Goal: Use online tool/utility: Utilize a website feature to perform a specific function

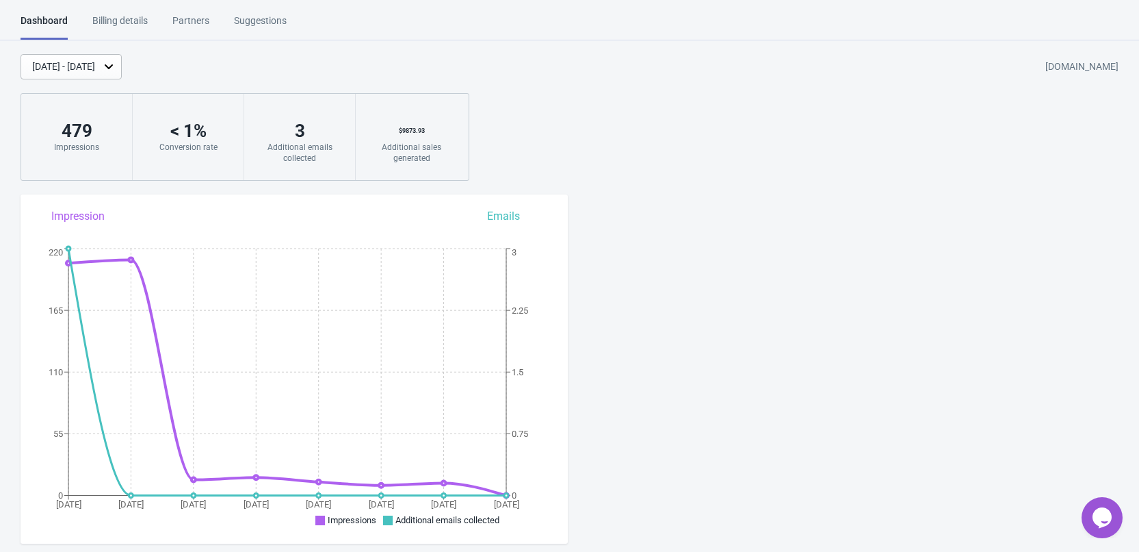
click at [138, 31] on div "Billing details" at bounding box center [119, 26] width 55 height 24
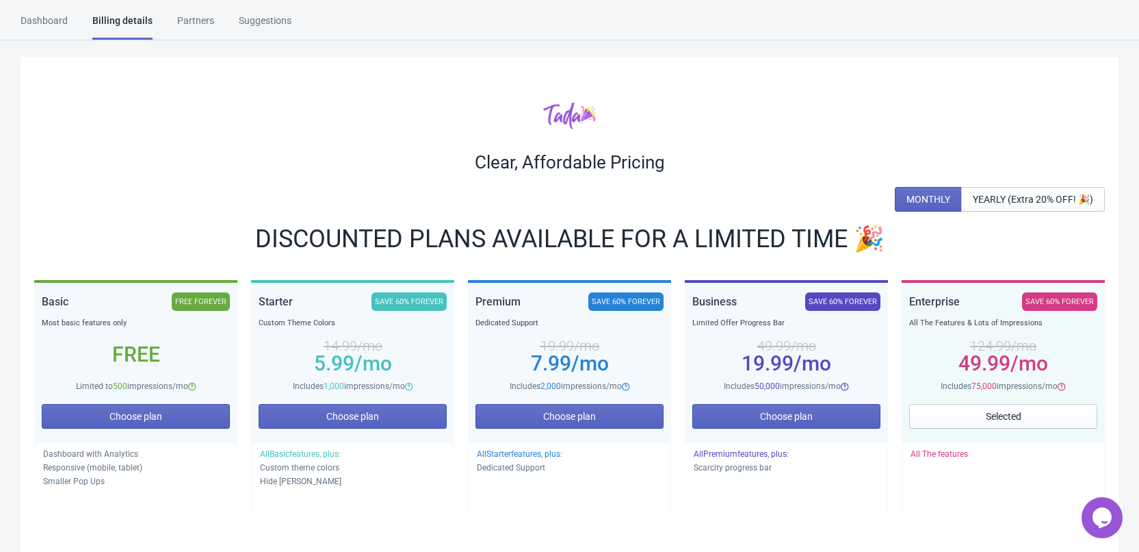
click at [69, 23] on div "Dashboard Billing details Partners Suggestions" at bounding box center [169, 27] width 296 height 26
click at [61, 21] on div "Dashboard" at bounding box center [44, 26] width 47 height 24
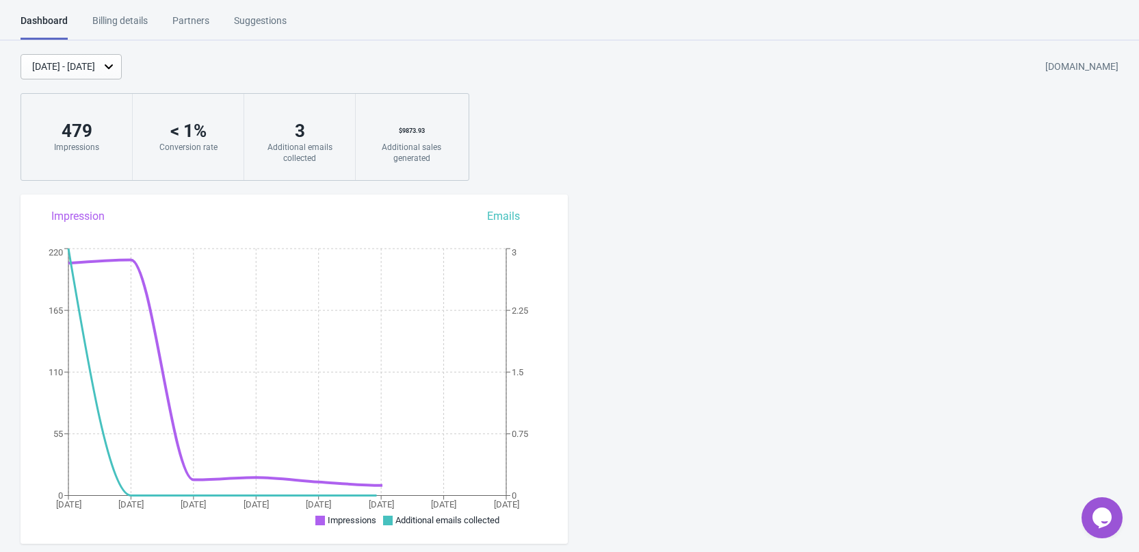
click at [95, 68] on div "[DATE] - [DATE]" at bounding box center [63, 67] width 63 height 14
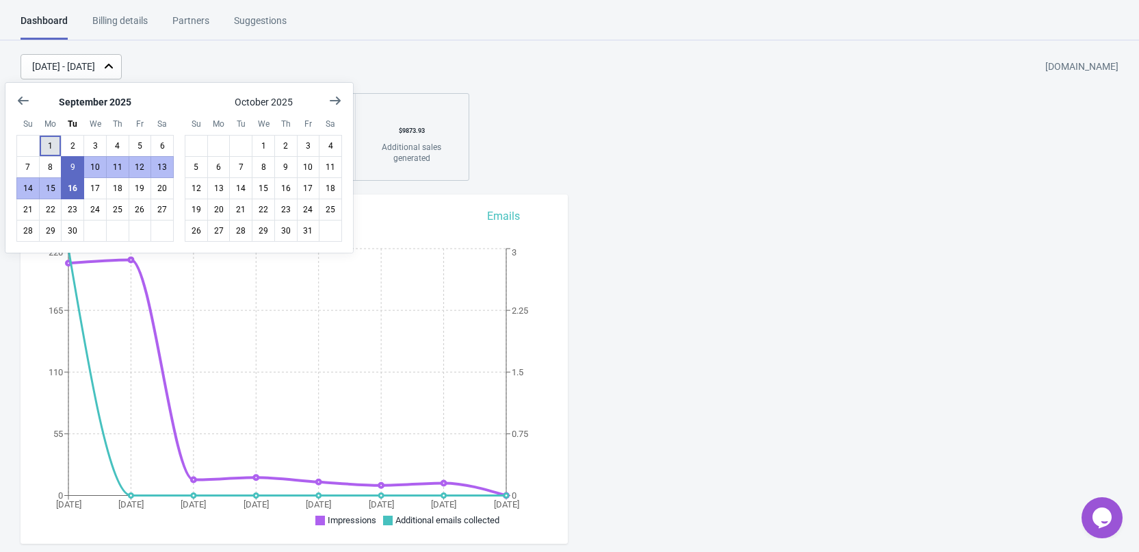
click at [40, 144] on button "1" at bounding box center [50, 146] width 23 height 22
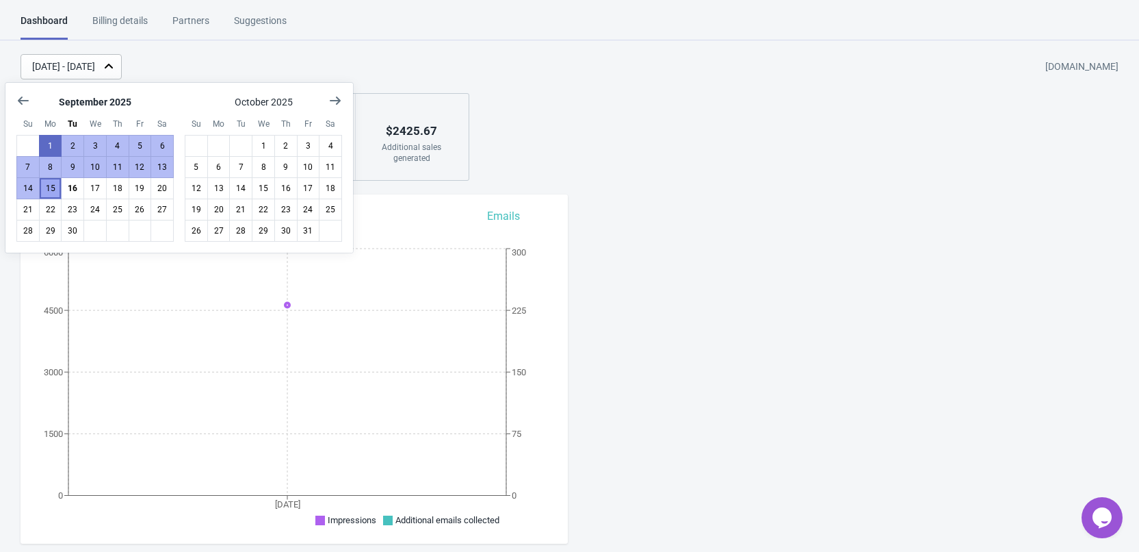
click at [53, 187] on button "15" at bounding box center [50, 188] width 23 height 22
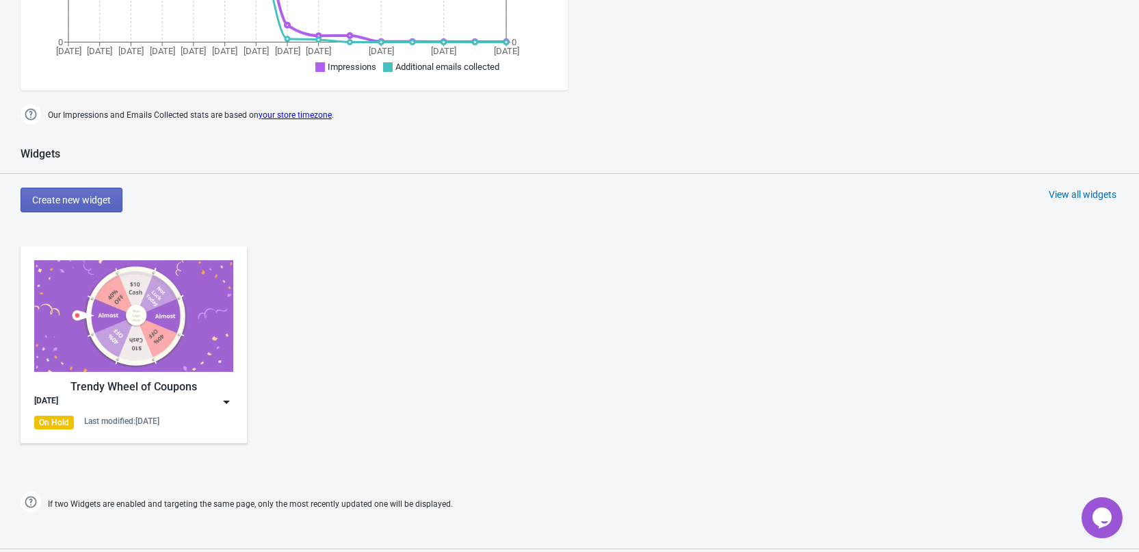
scroll to position [547, 0]
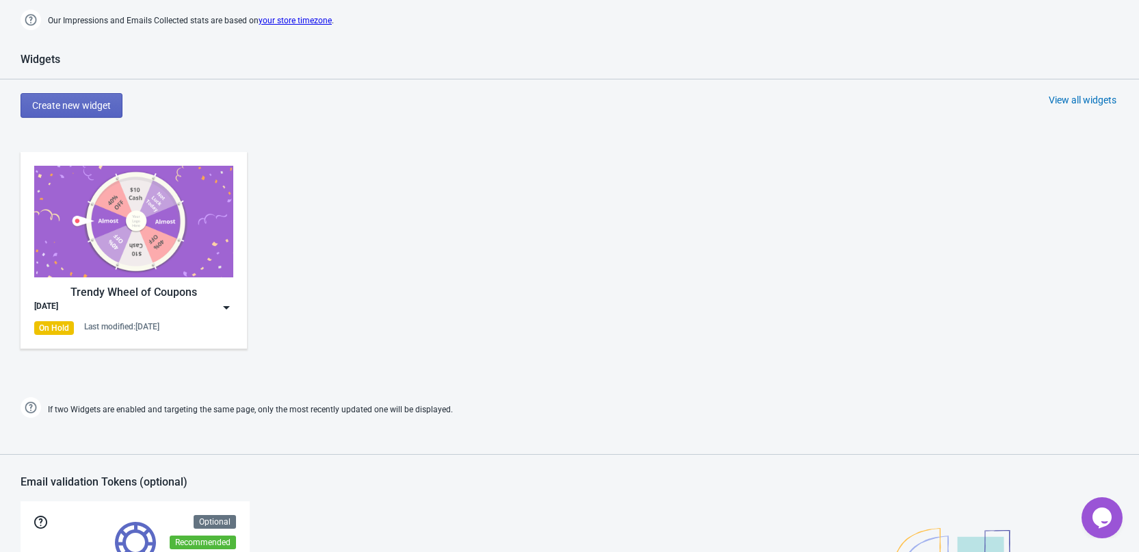
click at [223, 309] on img at bounding box center [227, 307] width 14 height 14
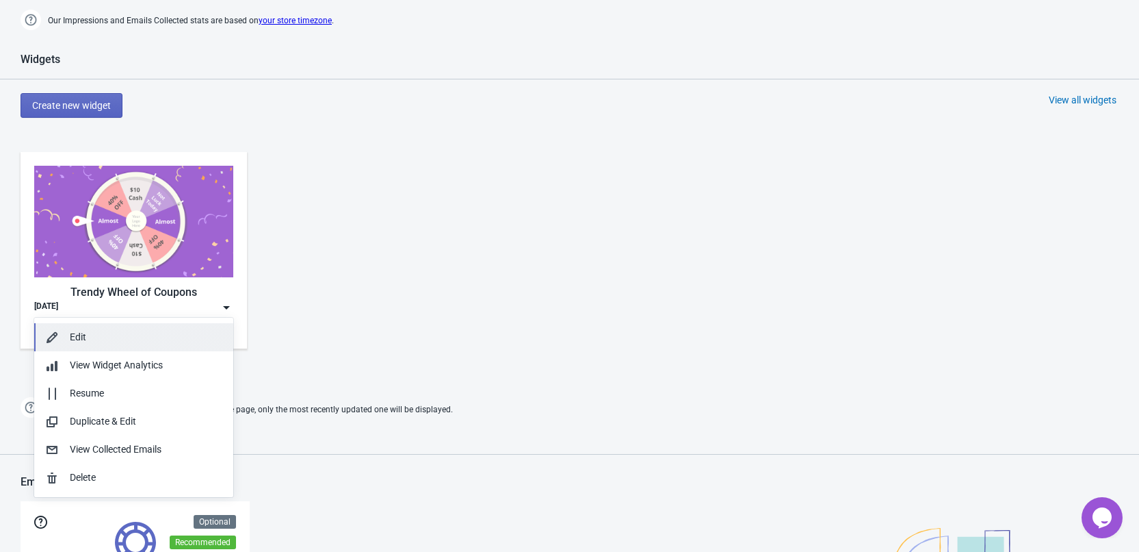
click at [77, 331] on div "Edit" at bounding box center [146, 337] width 153 height 14
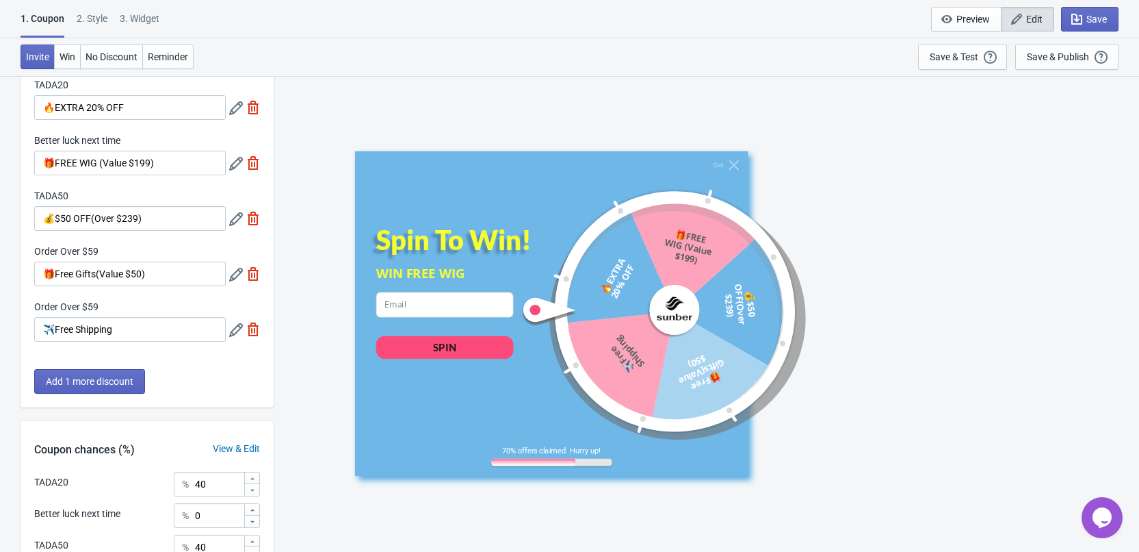
scroll to position [265, 0]
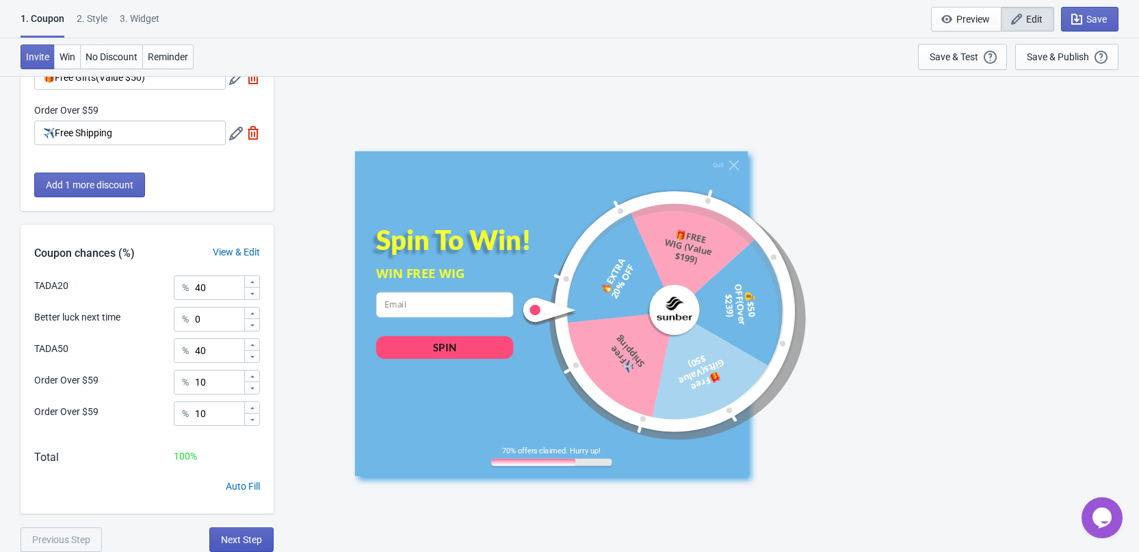
click at [242, 540] on span "Next Step" at bounding box center [241, 539] width 41 height 11
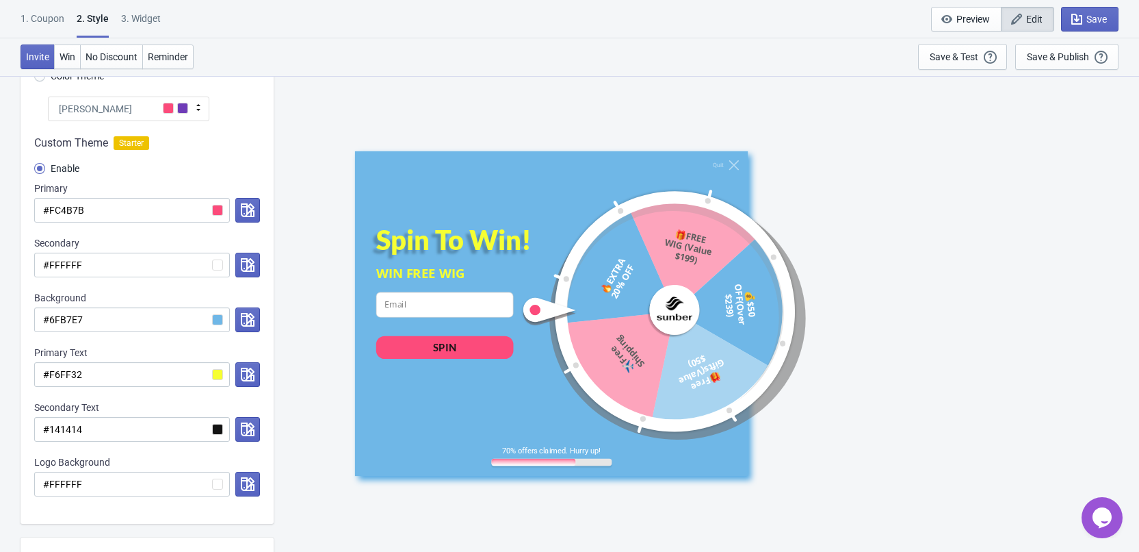
scroll to position [137, 0]
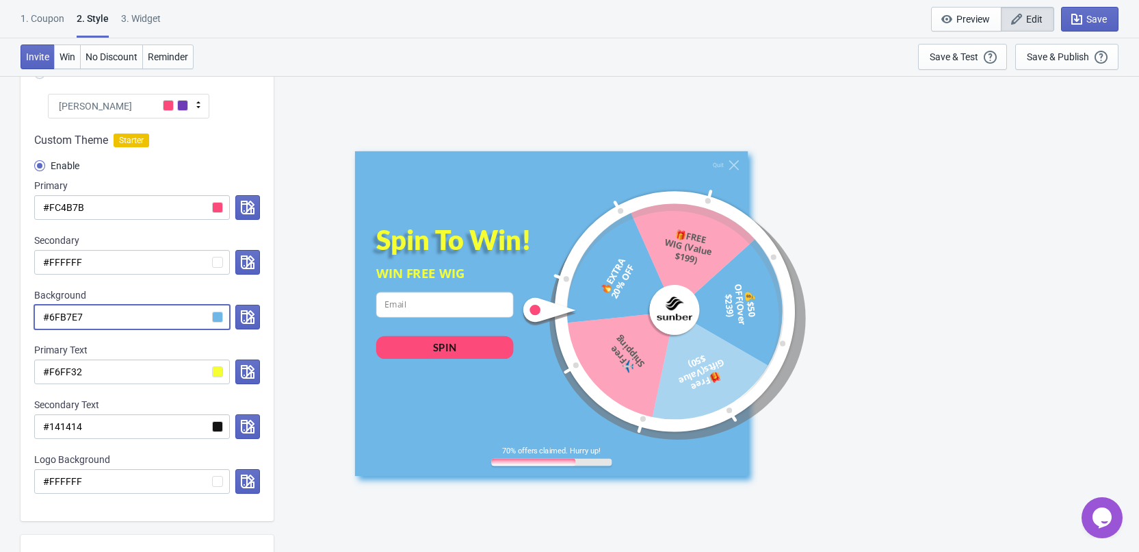
click at [118, 319] on input "#6FB7E7" at bounding box center [132, 316] width 196 height 25
paste input "F2D1A6"
radio input "true"
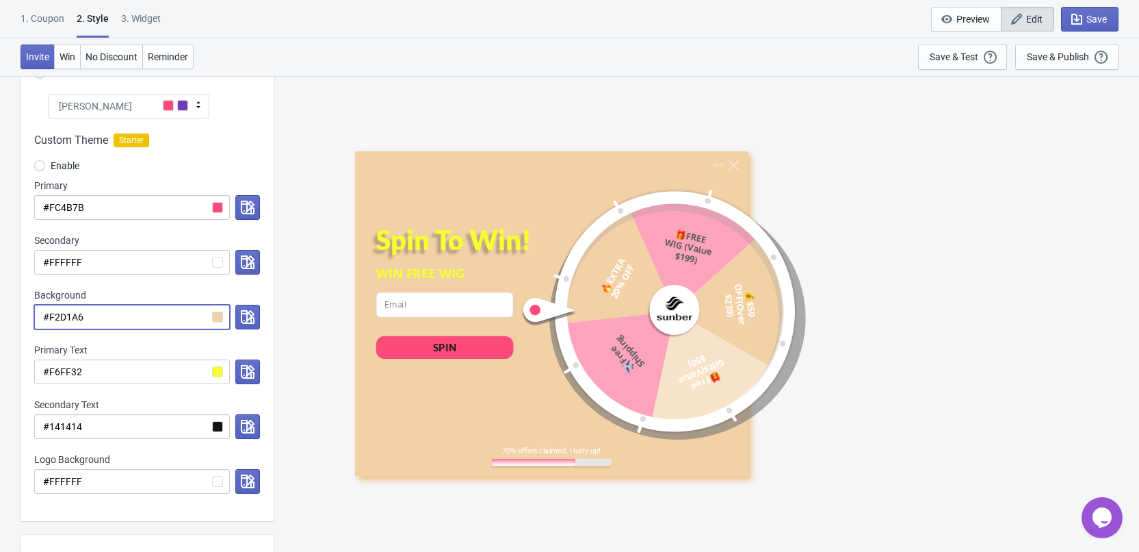
type input "#F2D1A6"
click at [101, 209] on input "#FC4B7B" at bounding box center [132, 207] width 196 height 25
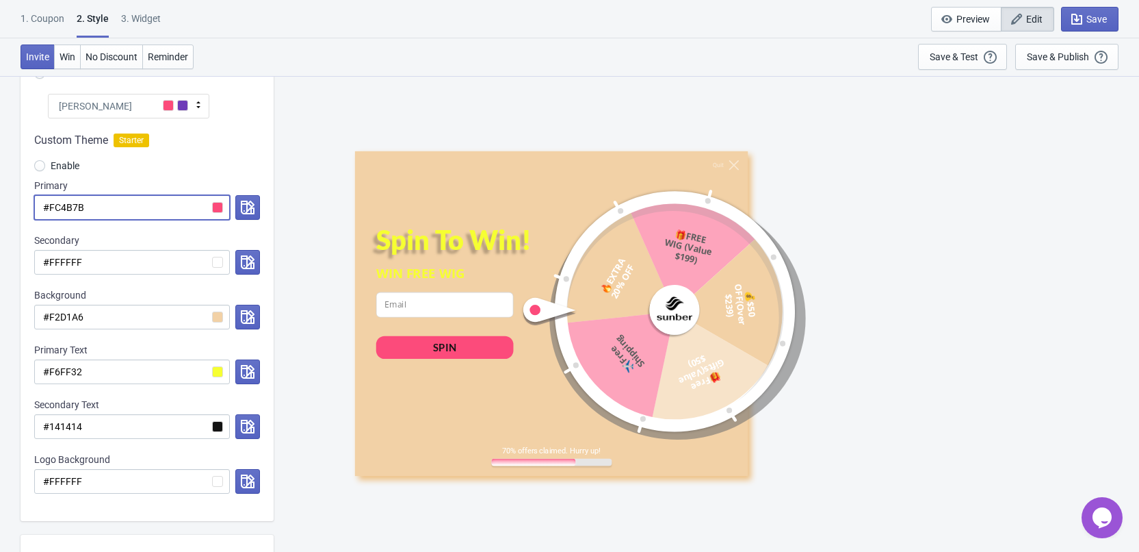
click at [101, 209] on input "#FC4B7B" at bounding box center [132, 207] width 196 height 25
paste input "E8709"
radio input "true"
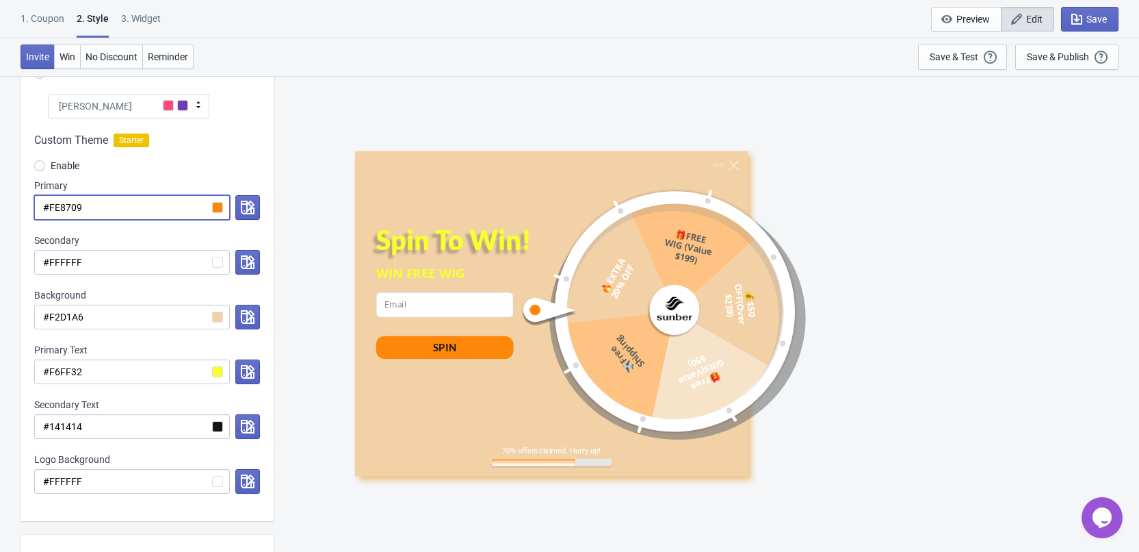
type input "#FE8709"
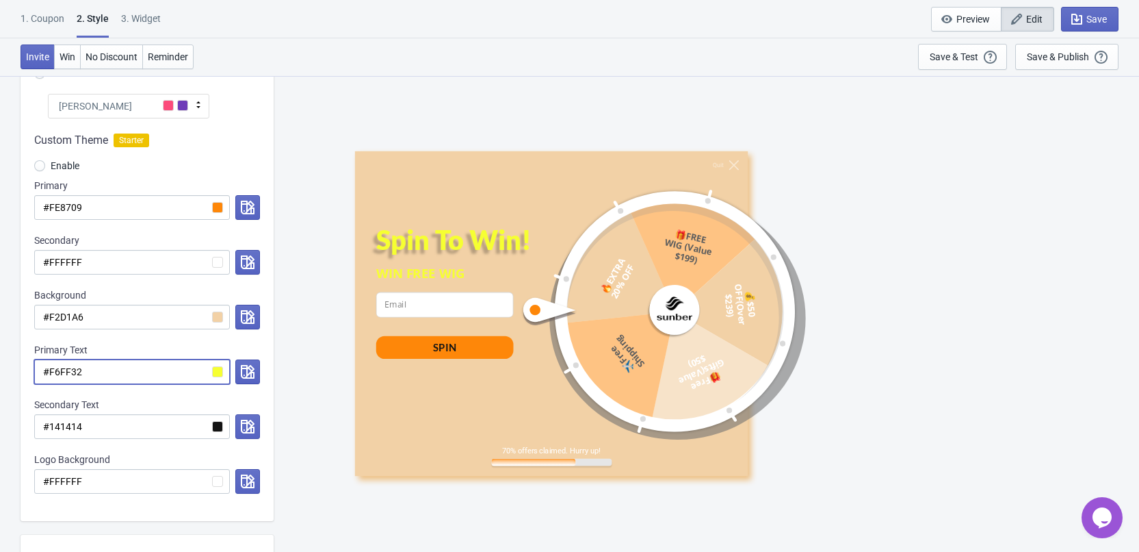
click at [116, 365] on input "#F6FF32" at bounding box center [132, 371] width 196 height 25
paste input "E8709"
radio input "true"
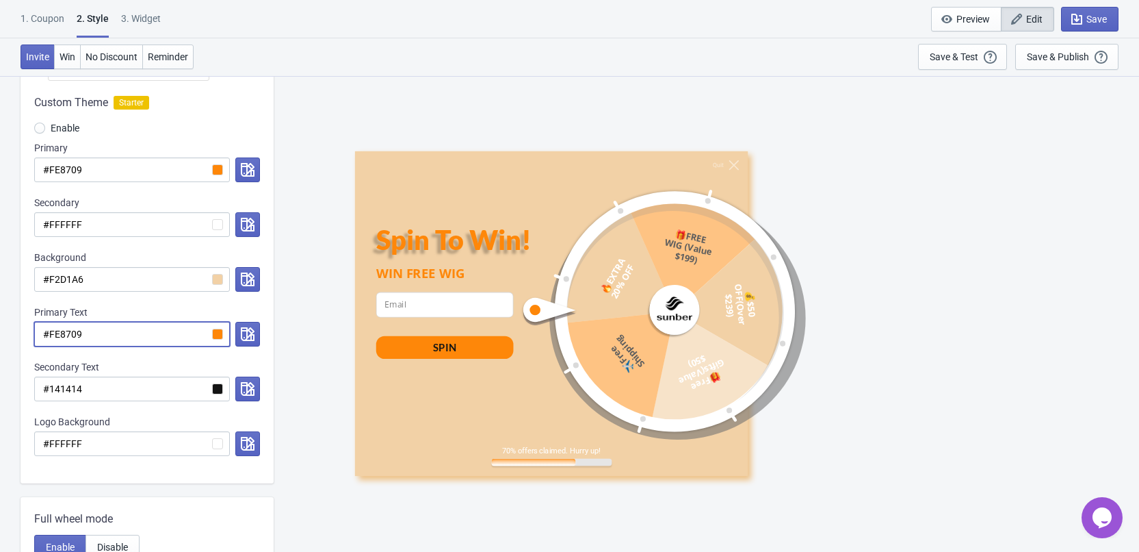
scroll to position [205, 0]
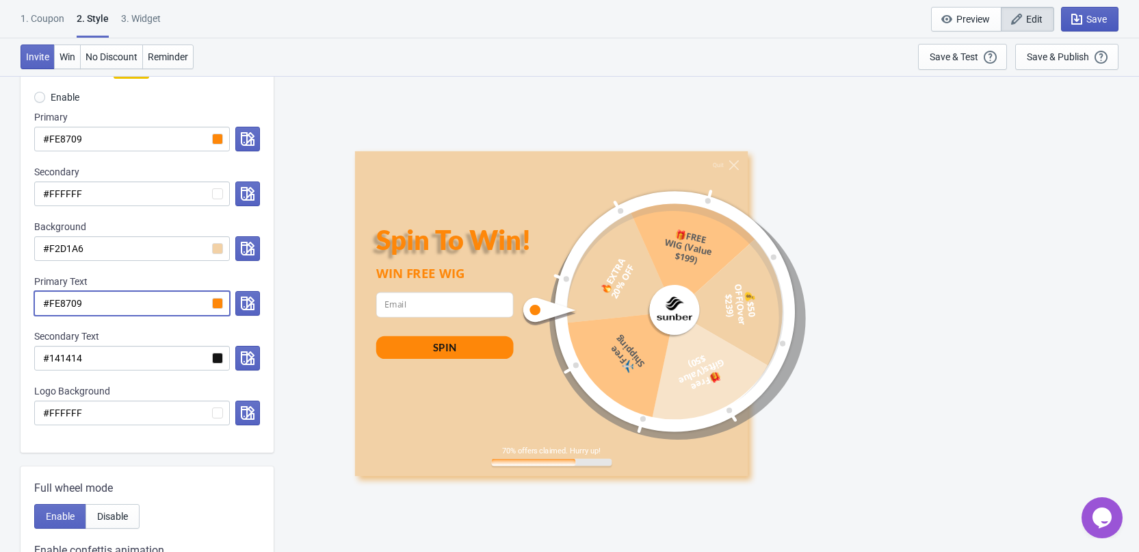
type input "#FE8709"
click at [1101, 17] on span "Save" at bounding box center [1097, 19] width 21 height 11
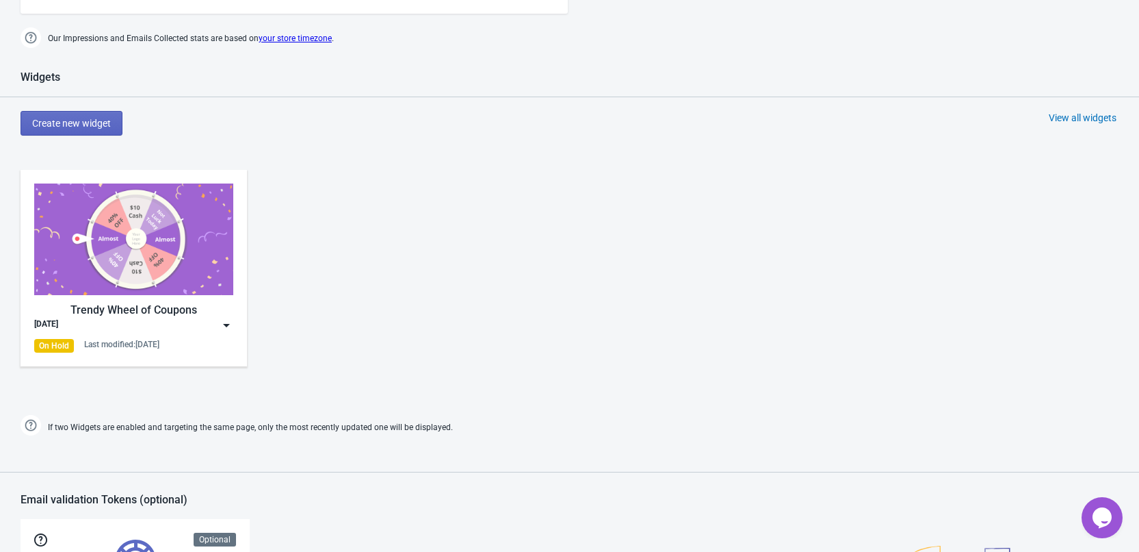
scroll to position [554, 0]
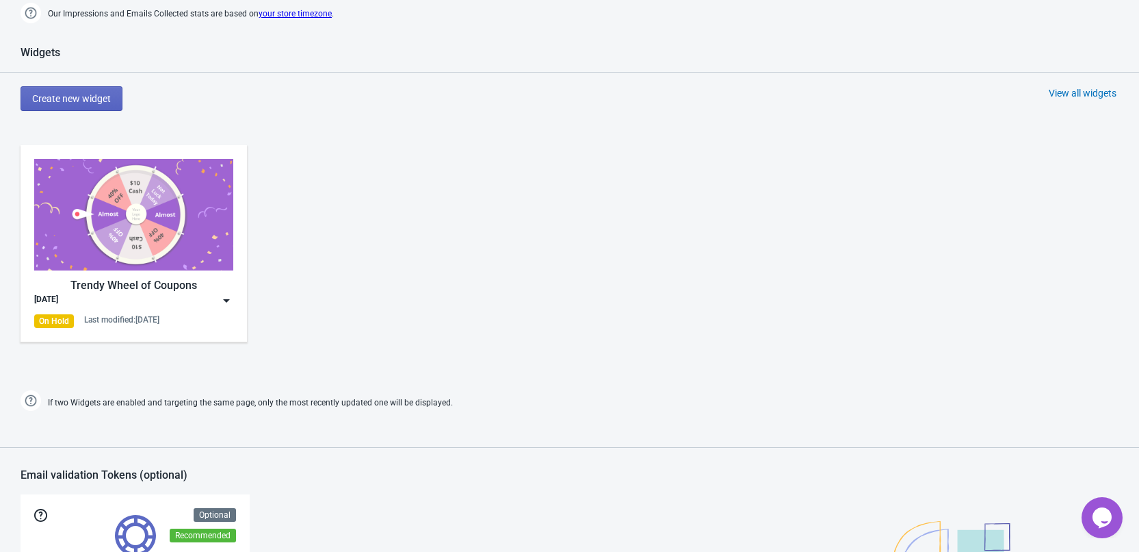
click at [230, 299] on img at bounding box center [227, 301] width 14 height 14
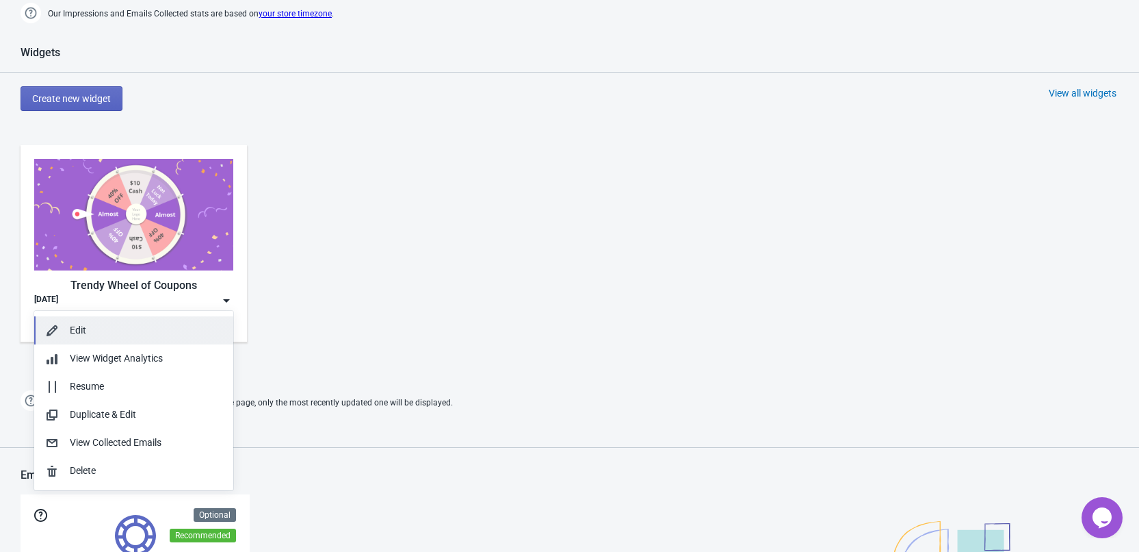
click at [101, 335] on div "Edit" at bounding box center [146, 330] width 153 height 14
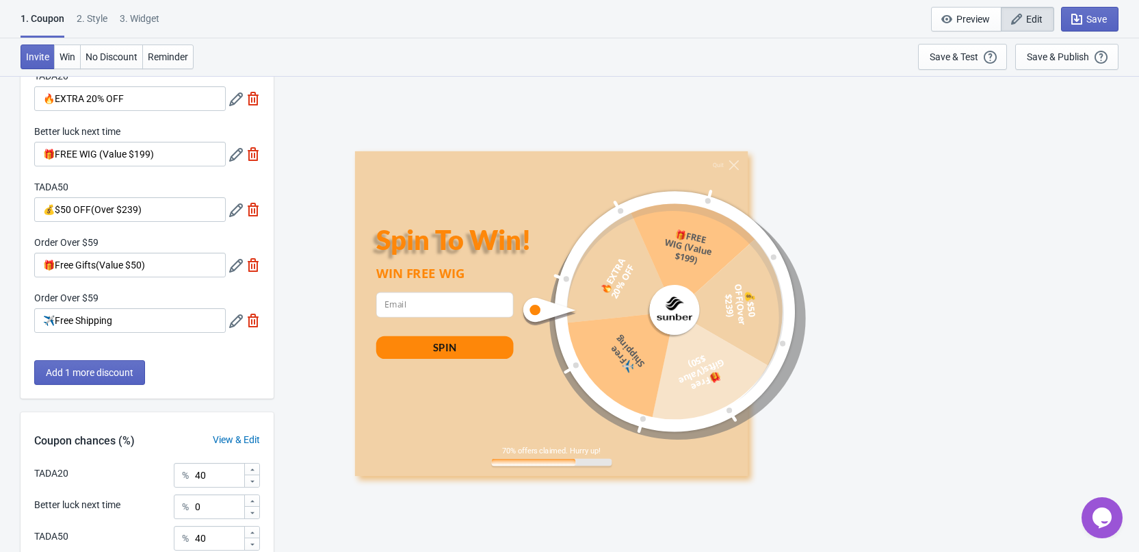
scroll to position [265, 0]
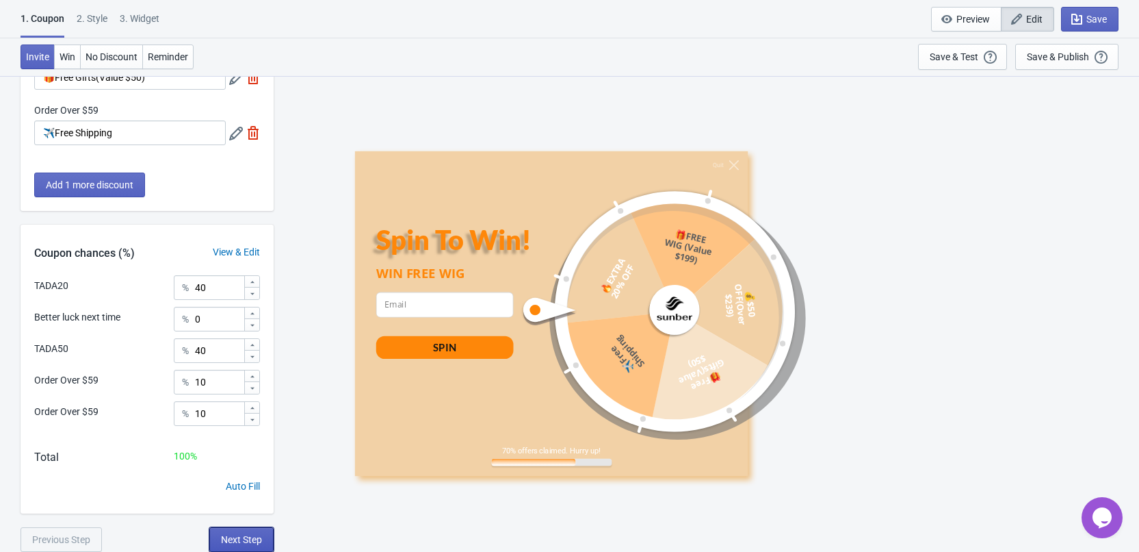
click at [260, 537] on span "Next Step" at bounding box center [241, 539] width 41 height 11
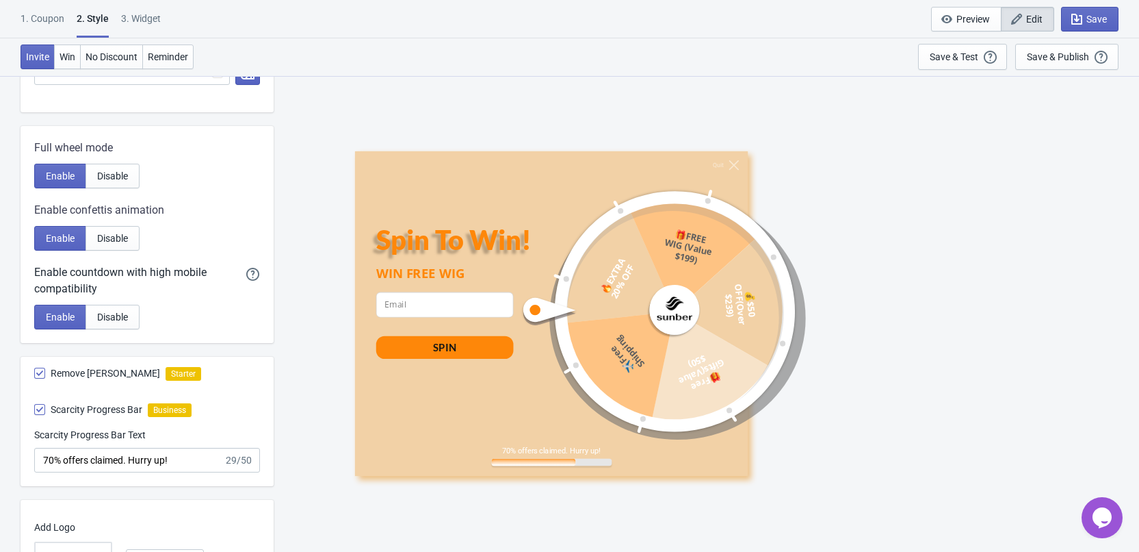
scroll to position [710, 0]
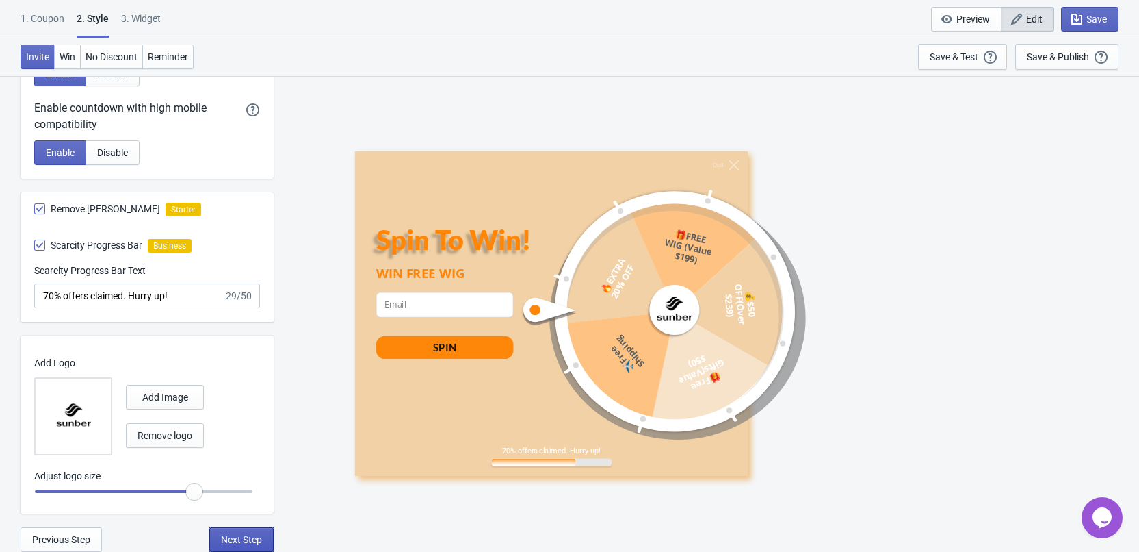
click at [231, 536] on span "Next Step" at bounding box center [241, 539] width 41 height 11
select select "once"
select select "left"
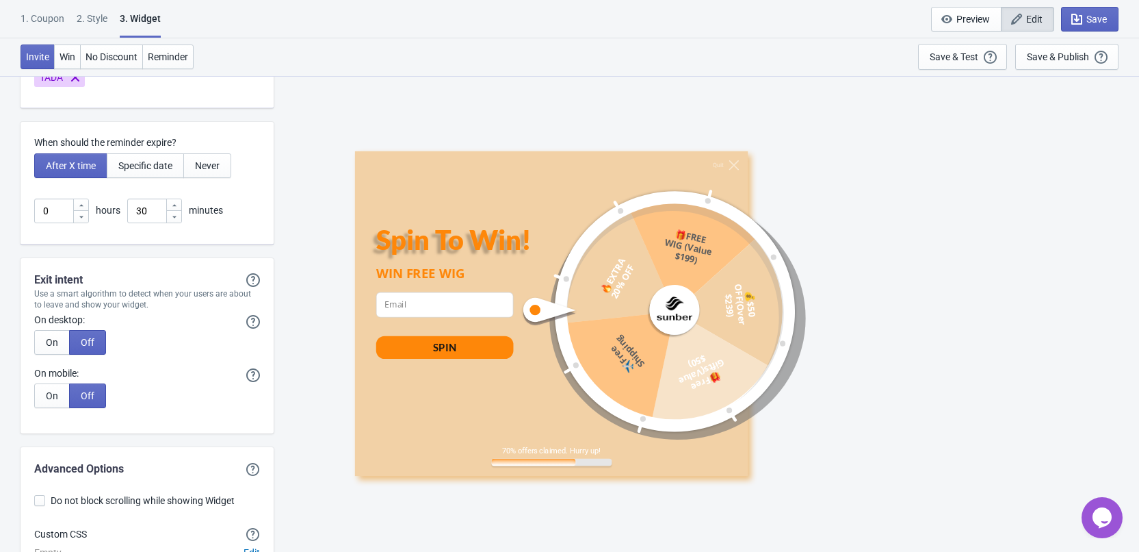
scroll to position [3449, 0]
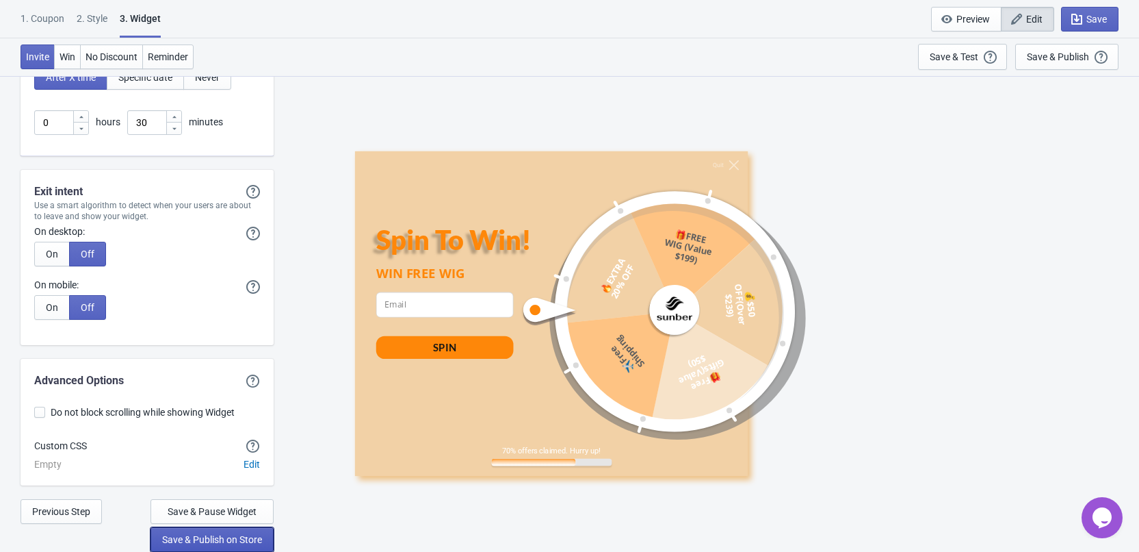
click at [216, 538] on span "Save & Publish on Store" at bounding box center [212, 539] width 100 height 11
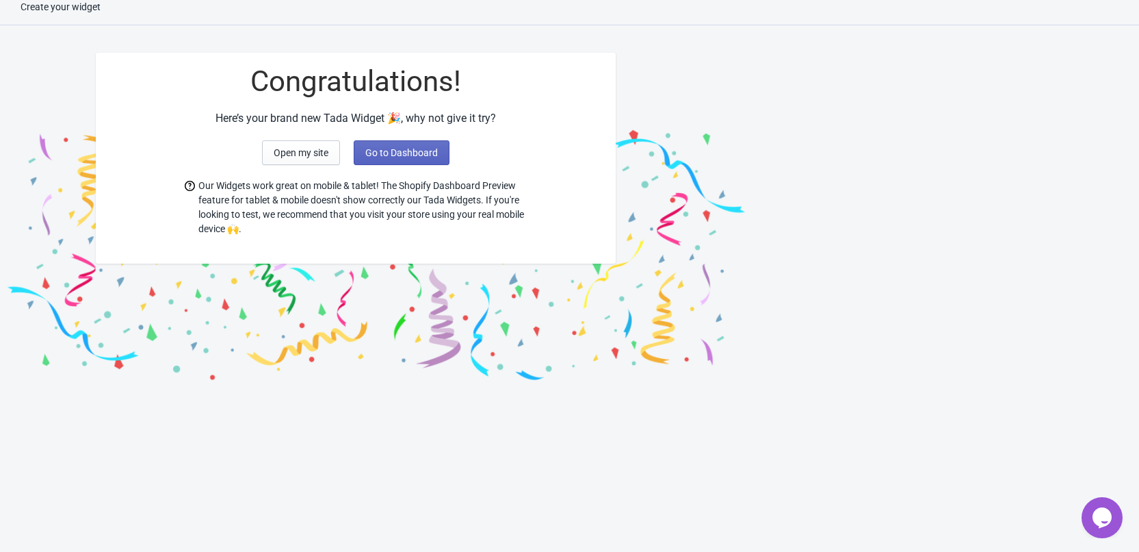
scroll to position [14, 0]
click at [410, 150] on span "Go to Dashboard" at bounding box center [401, 152] width 73 height 11
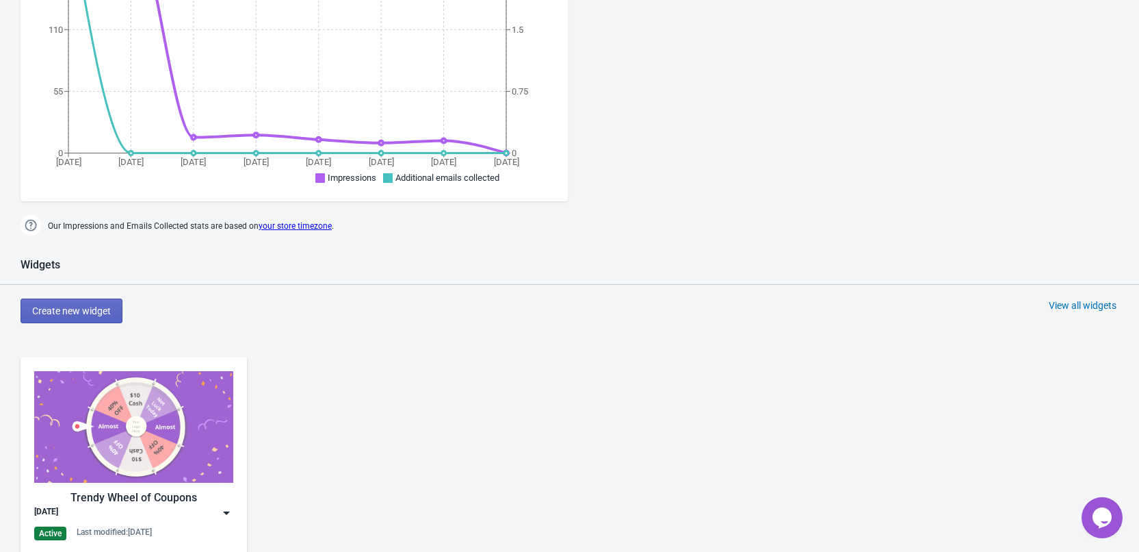
scroll to position [547, 0]
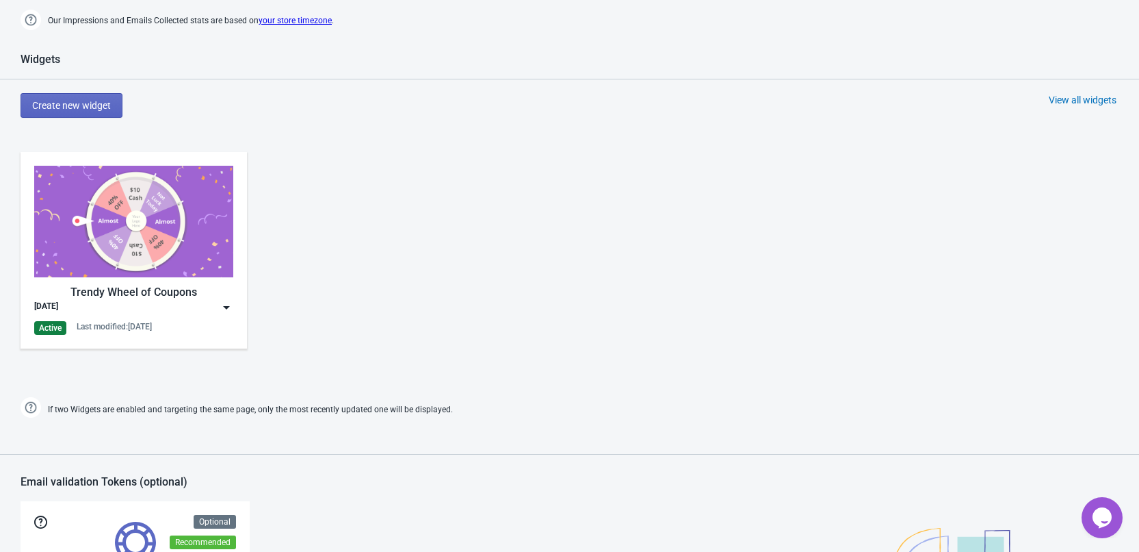
click at [229, 301] on img at bounding box center [227, 307] width 14 height 14
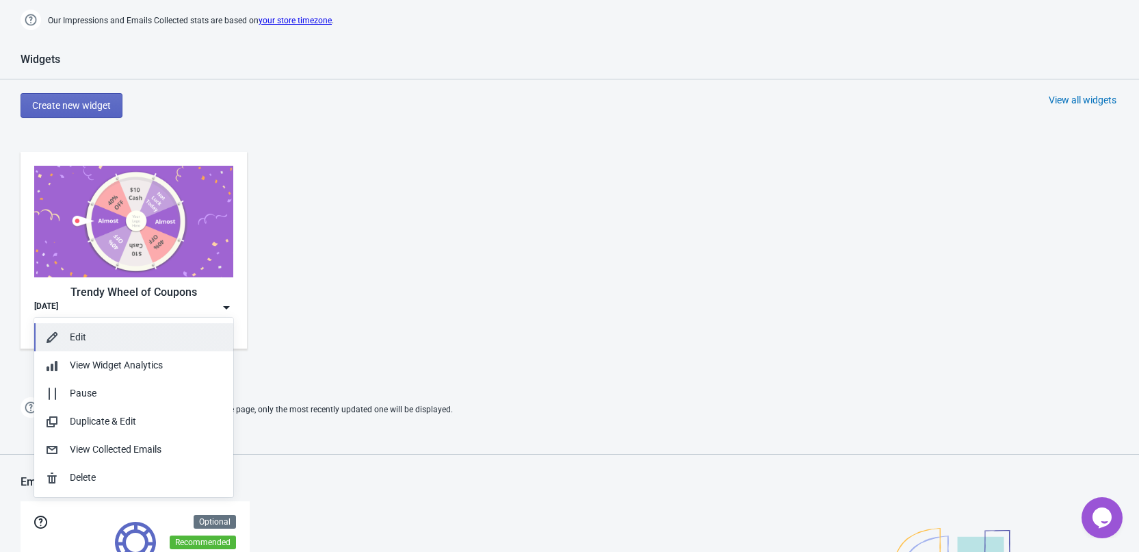
click at [99, 338] on div "Edit" at bounding box center [146, 337] width 153 height 14
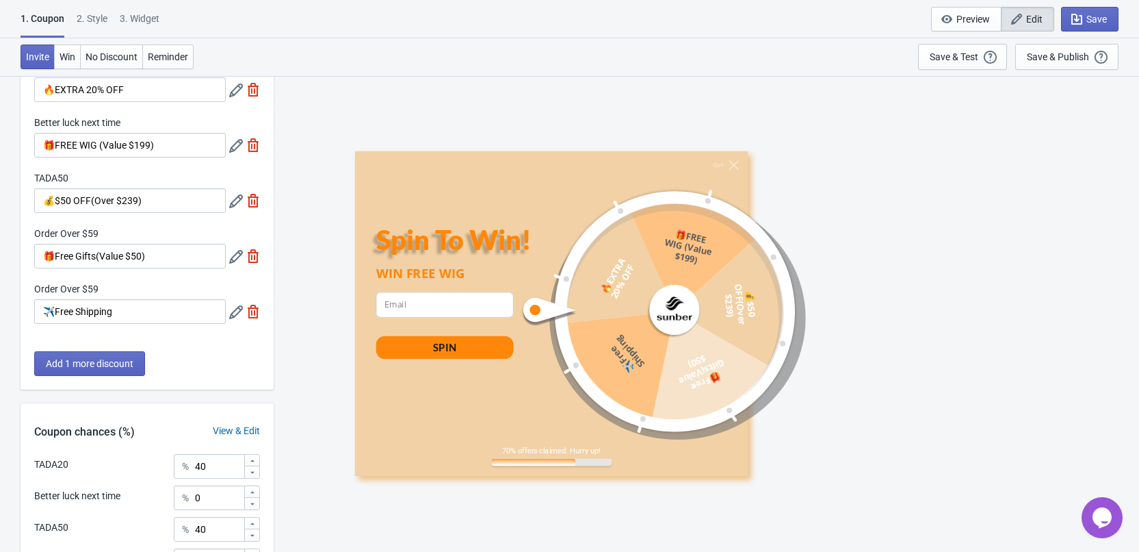
scroll to position [265, 0]
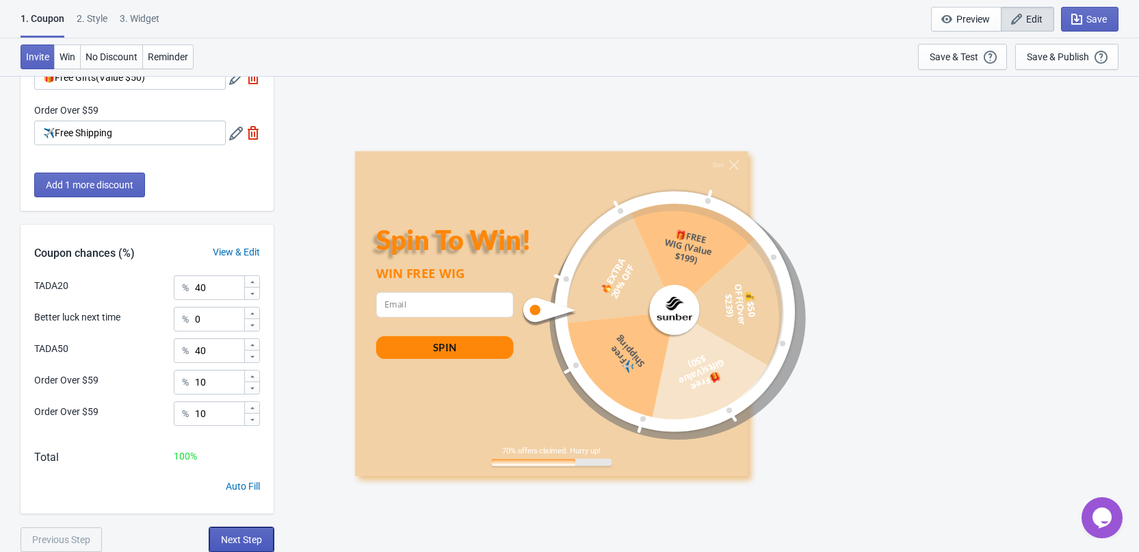
click at [248, 539] on span "Next Step" at bounding box center [241, 539] width 41 height 11
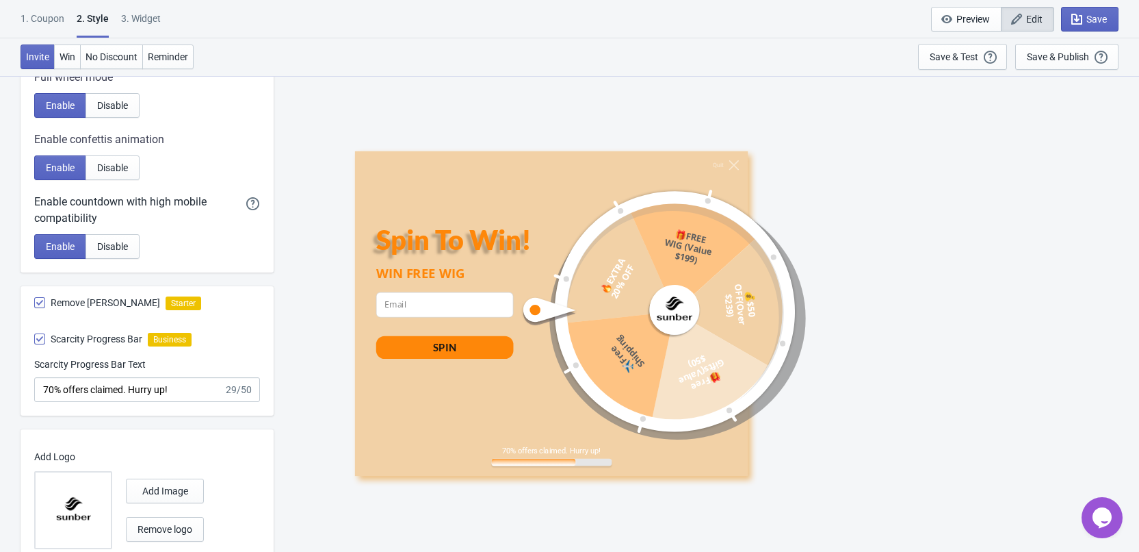
scroll to position [710, 0]
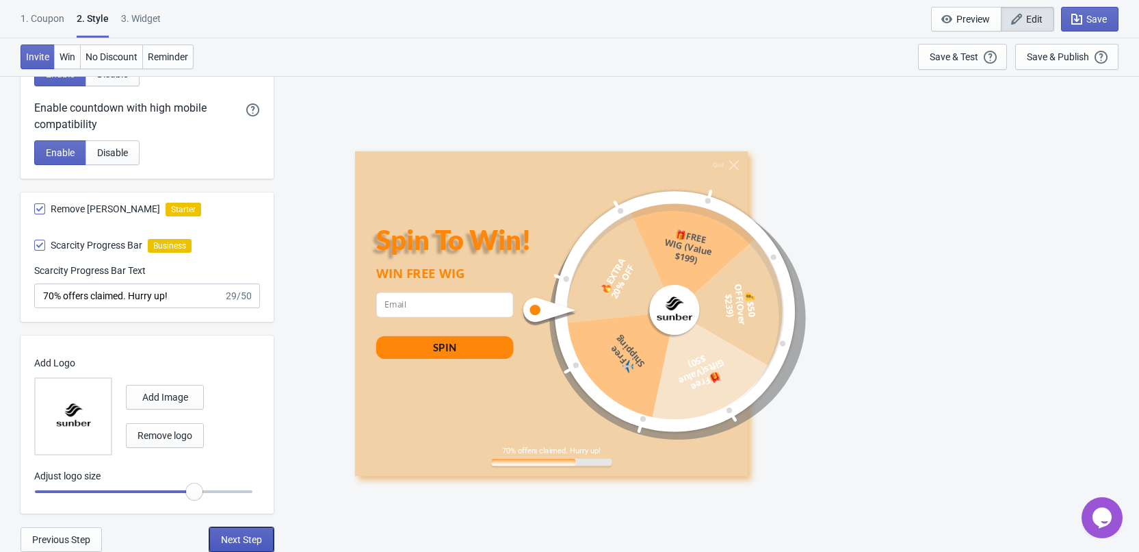
click at [246, 549] on button "Next Step" at bounding box center [241, 539] width 64 height 25
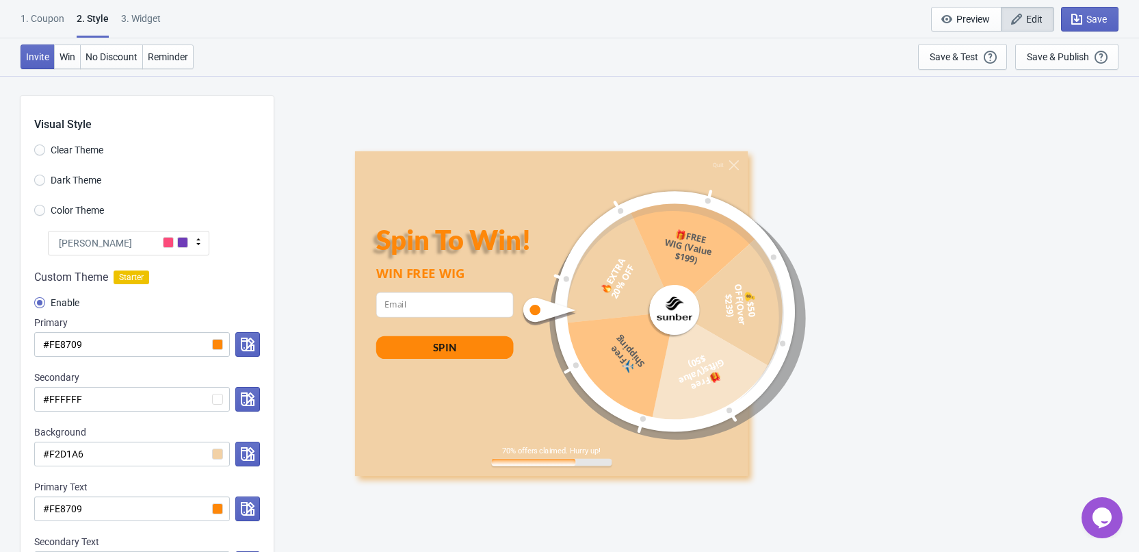
select select "once"
select select "left"
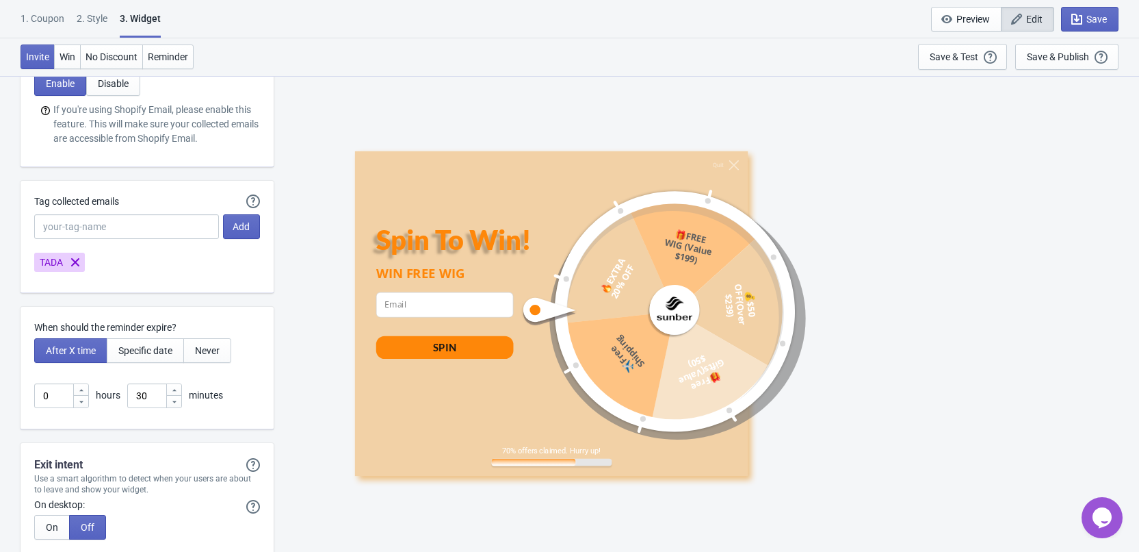
scroll to position [3176, 0]
